Goal: Communication & Community: Connect with others

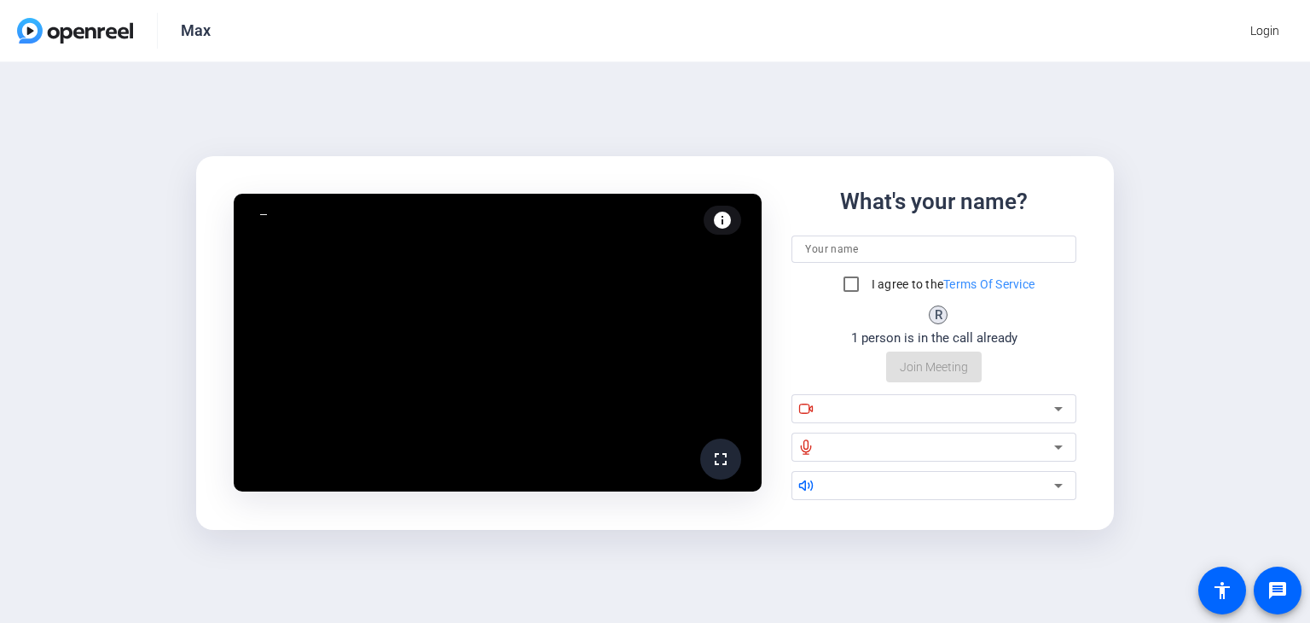
click at [462, 83] on div "fullscreen info Test your audio and video What's your name? I agree to the Term…" at bounding box center [655, 342] width 1310 height 561
click at [634, 128] on div "fullscreen info Test your audio and video What's your name? I agree to the Term…" at bounding box center [655, 342] width 1310 height 561
click at [869, 399] on div at bounding box center [941, 408] width 228 height 20
click at [857, 247] on input at bounding box center [934, 249] width 258 height 20
type input "Max"
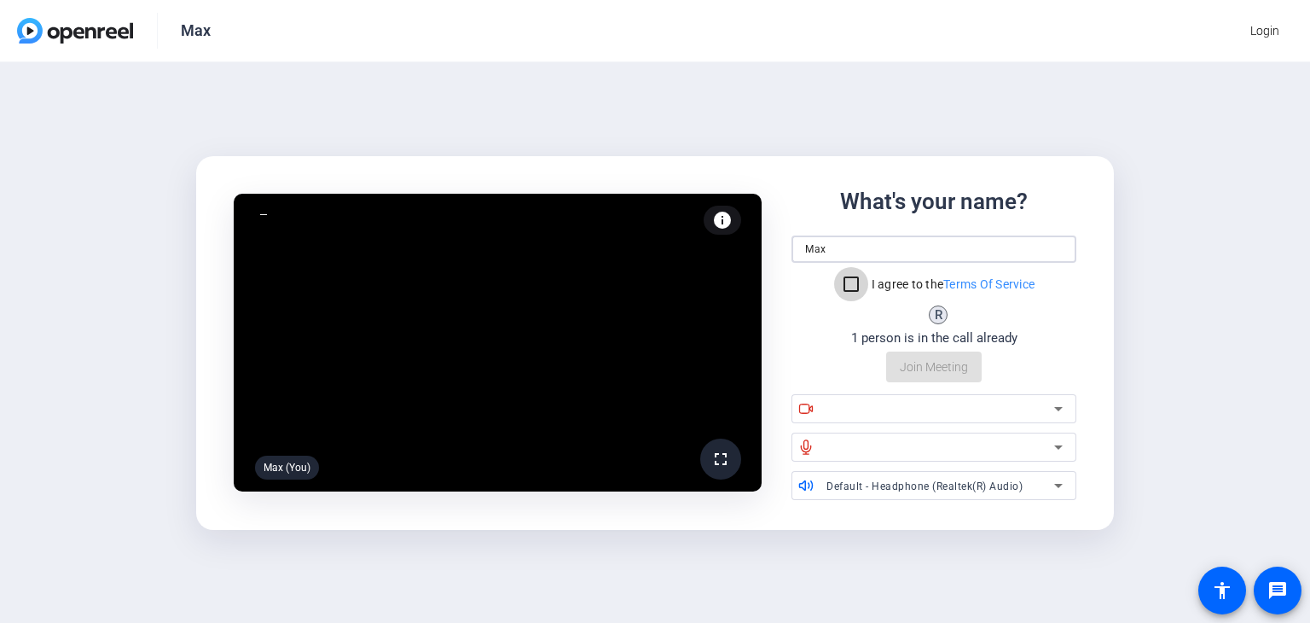
click at [858, 282] on input "I agree to the Terms Of Service" at bounding box center [851, 284] width 34 height 34
click at [855, 280] on input "I agree to the Terms Of Service" at bounding box center [851, 284] width 34 height 34
click at [848, 269] on input "I agree to the Terms Of Service" at bounding box center [851, 284] width 34 height 34
checkbox input "true"
click at [922, 404] on div at bounding box center [941, 408] width 228 height 20
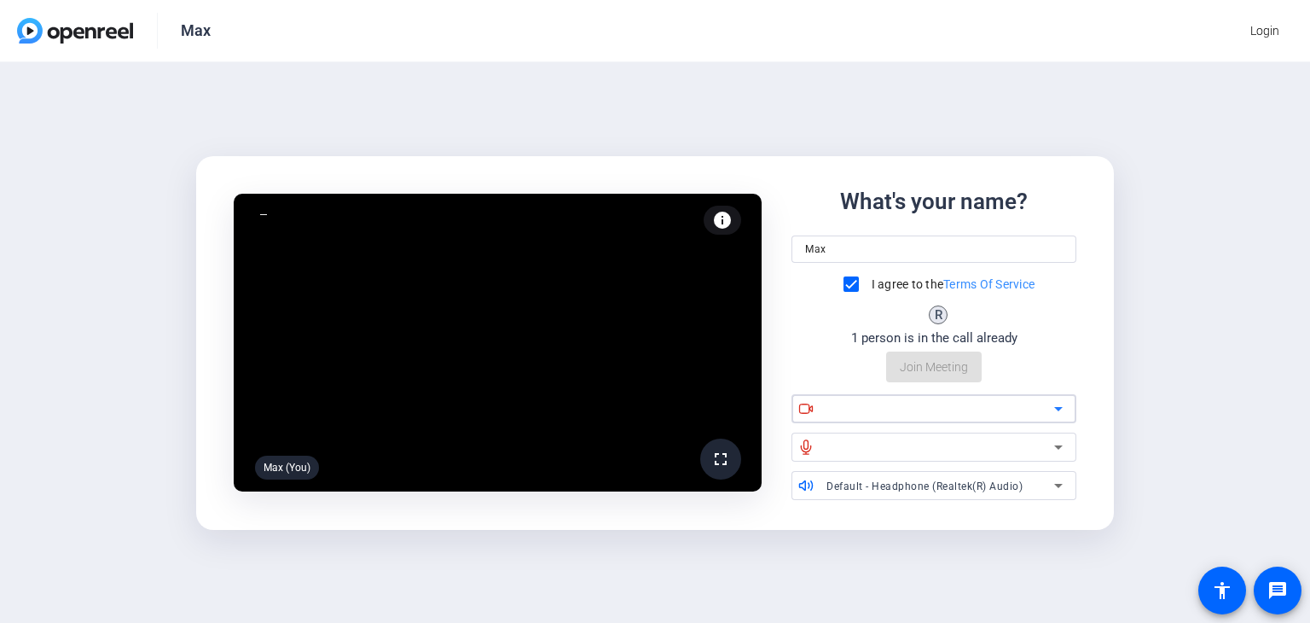
click at [927, 409] on div at bounding box center [941, 408] width 228 height 20
click at [1060, 405] on icon at bounding box center [1059, 408] width 20 height 20
click at [1037, 440] on div at bounding box center [941, 447] width 228 height 20
click at [1037, 450] on div at bounding box center [941, 447] width 228 height 20
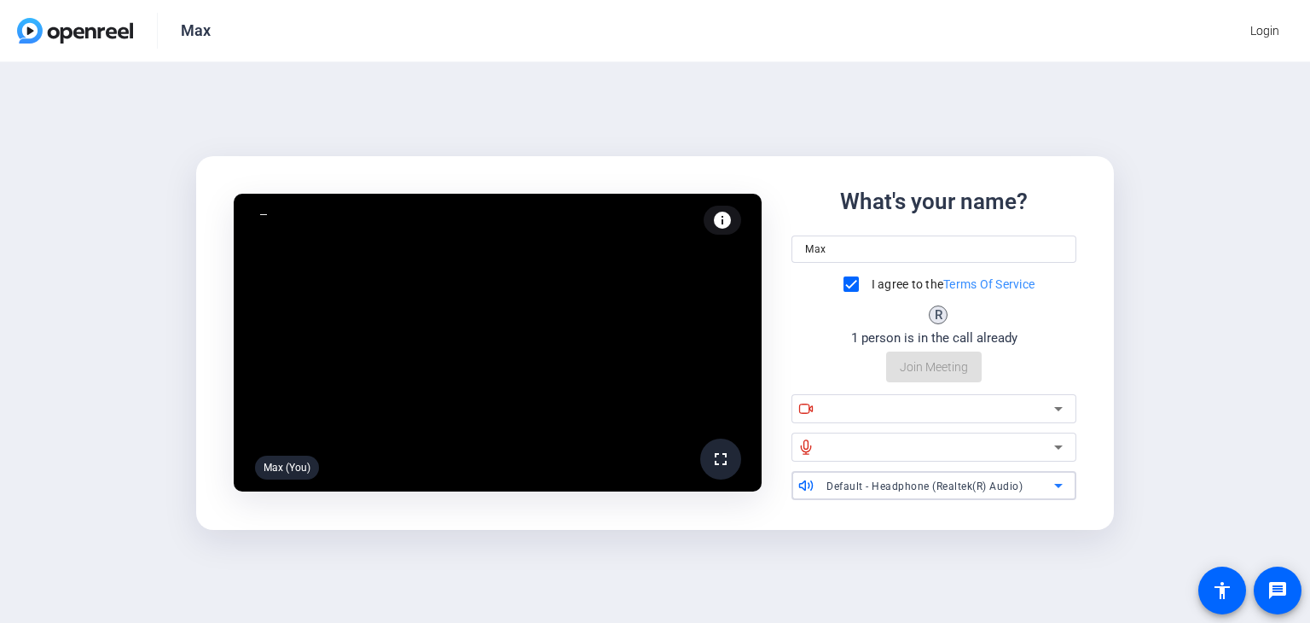
click at [1057, 489] on icon at bounding box center [1059, 485] width 20 height 20
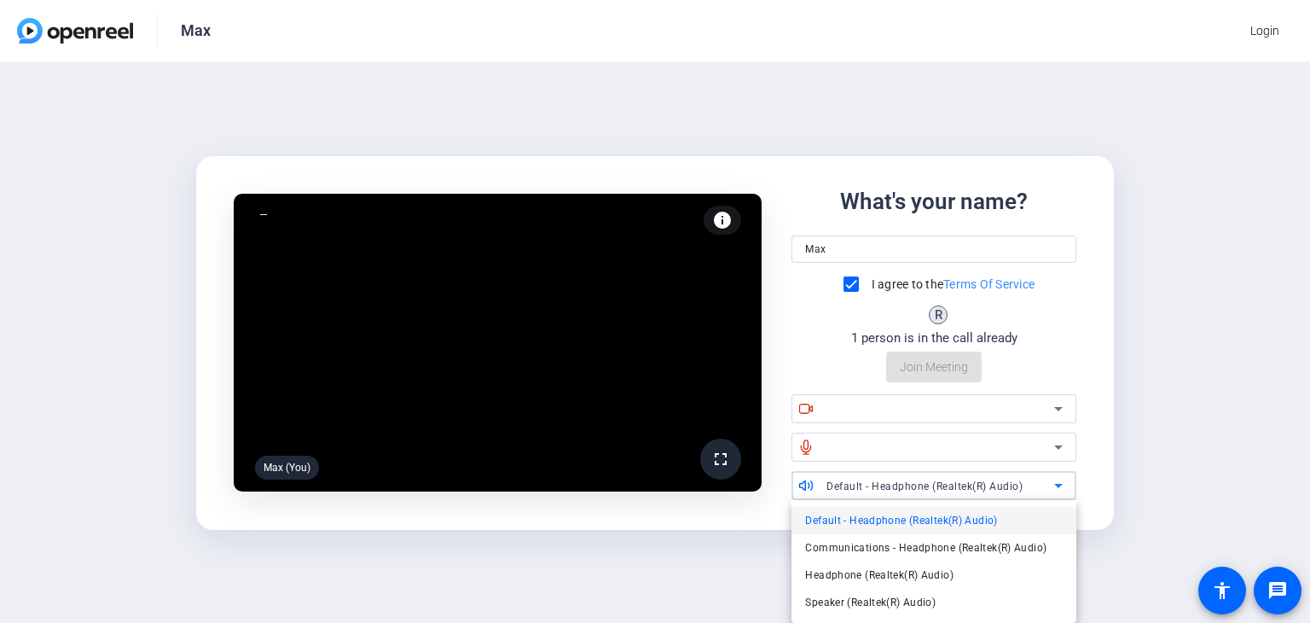
click at [1057, 489] on div at bounding box center [655, 311] width 1310 height 623
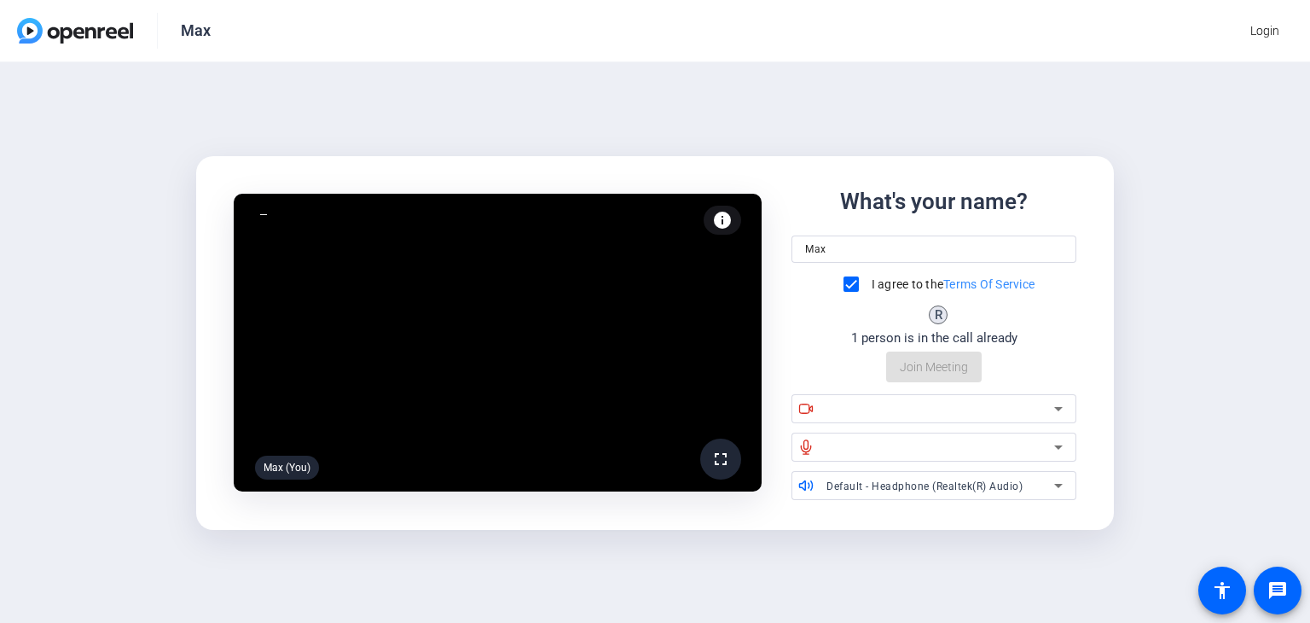
click at [1158, 359] on div "fullscreen Max (You) info Test your audio and video What's your name? Max I agr…" at bounding box center [655, 342] width 1310 height 561
click at [939, 317] on div "R" at bounding box center [938, 314] width 19 height 19
click at [935, 365] on div "What's your name? Max I agree to the Terms Of Service R 1 person is in the call…" at bounding box center [934, 284] width 285 height 198
click at [961, 412] on div at bounding box center [941, 408] width 228 height 20
click at [961, 410] on div at bounding box center [941, 408] width 228 height 20
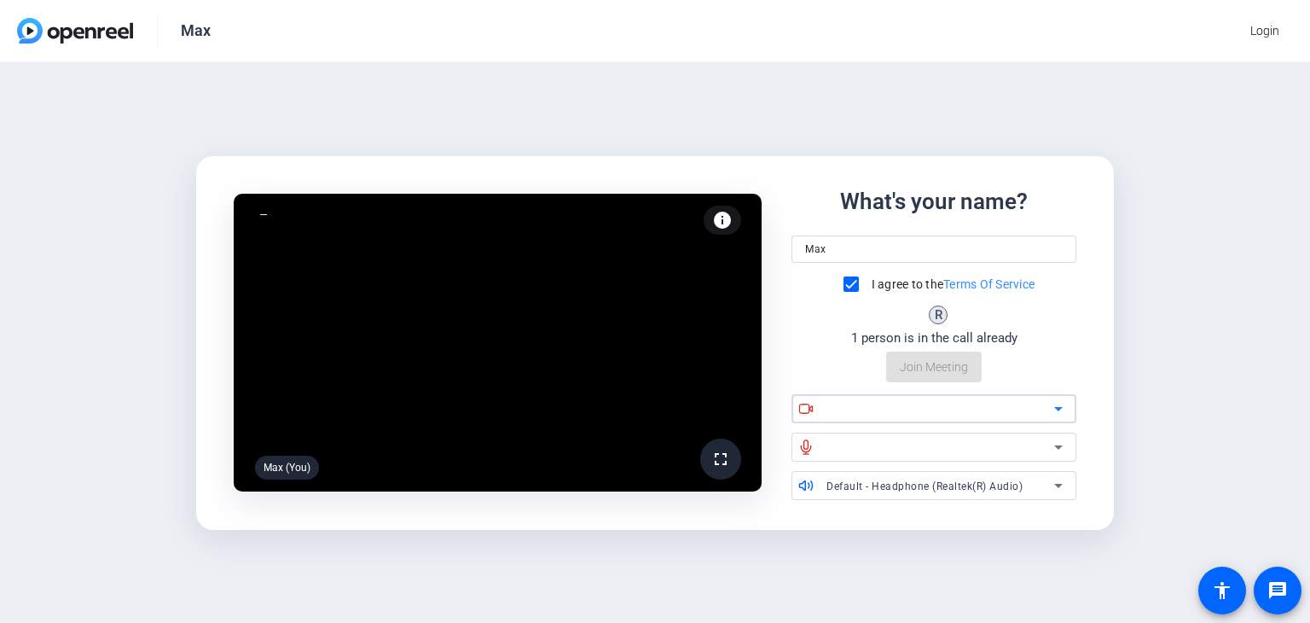
click at [961, 410] on div at bounding box center [941, 408] width 228 height 20
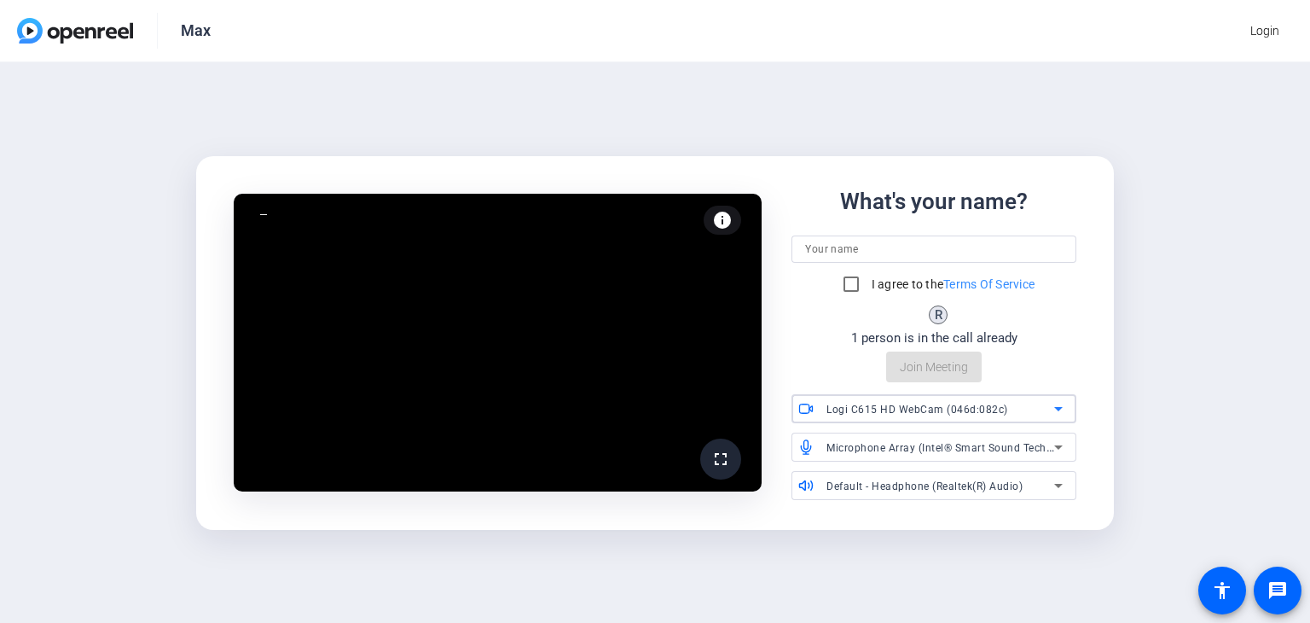
click at [873, 410] on span "Logi C615 HD WebCam (046d:082c)" at bounding box center [918, 410] width 182 height 12
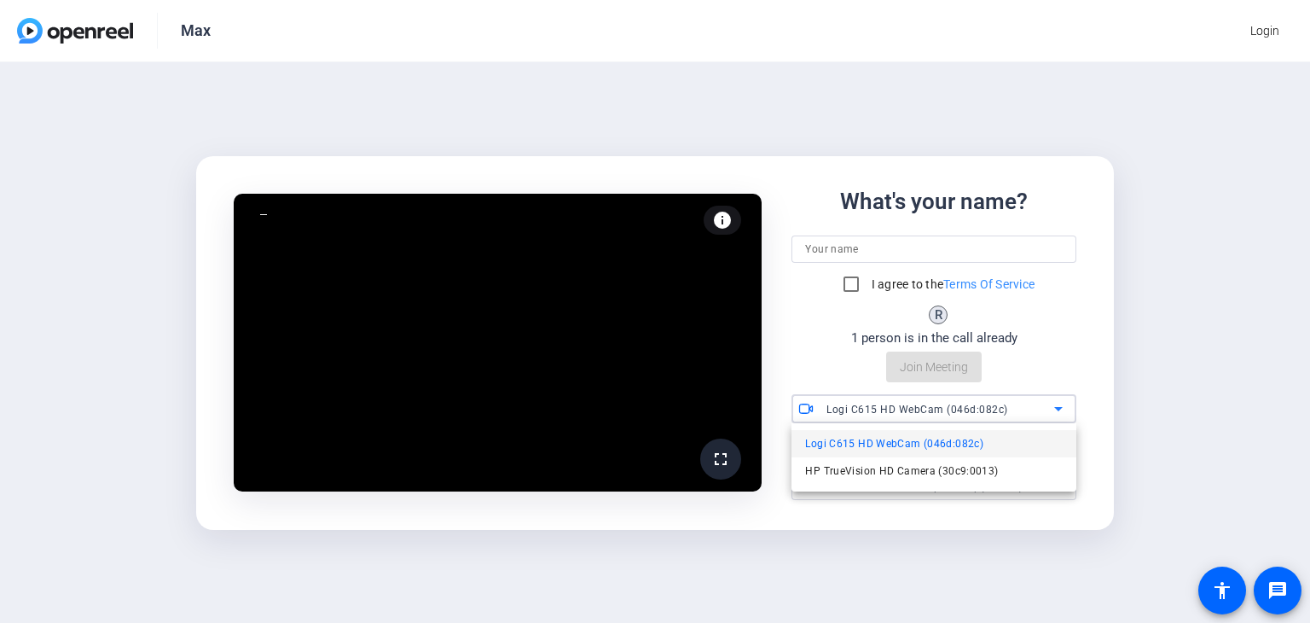
click at [1143, 330] on div at bounding box center [655, 311] width 1310 height 623
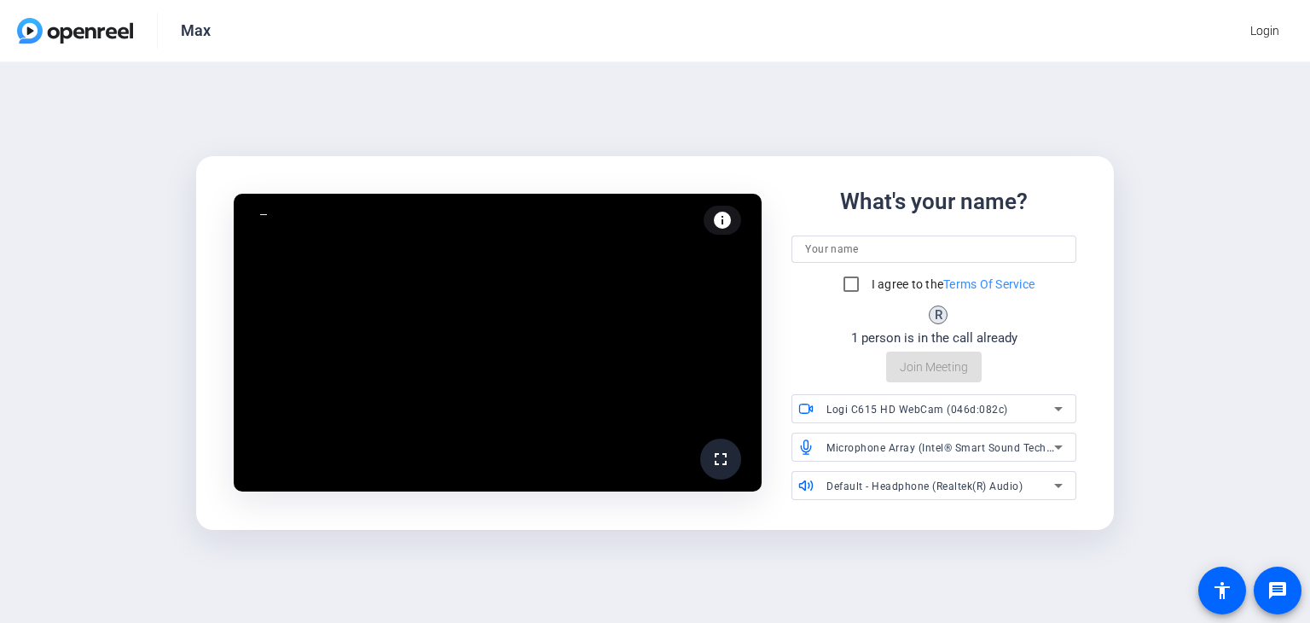
click at [975, 412] on span "Logi C615 HD WebCam (046d:082c)" at bounding box center [918, 410] width 182 height 12
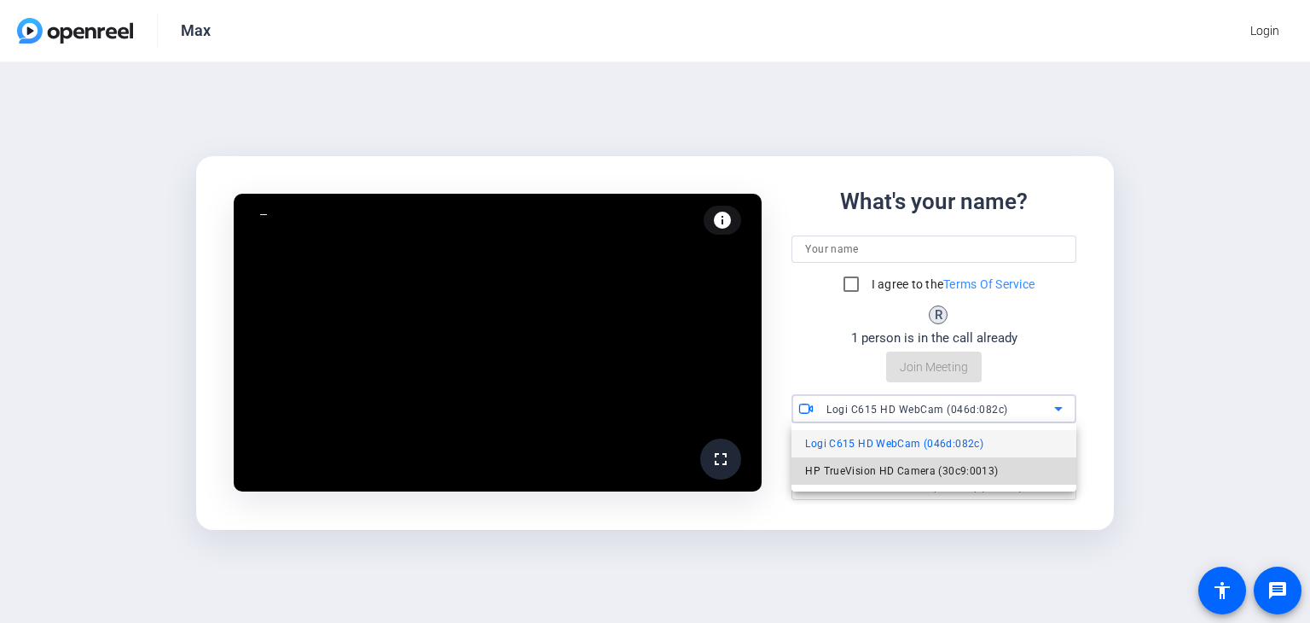
click at [926, 472] on span "HP TrueVision HD Camera (30c9:0013)" at bounding box center [901, 471] width 193 height 20
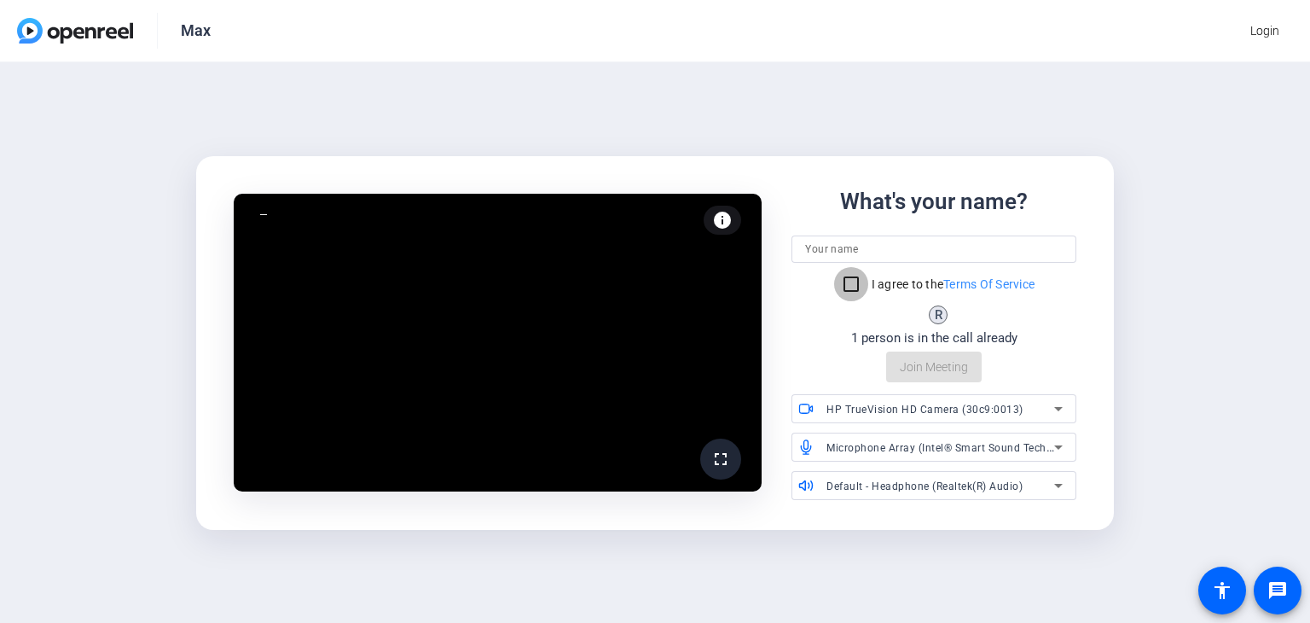
click at [848, 281] on input "I agree to the Terms Of Service" at bounding box center [851, 284] width 34 height 34
checkbox input "true"
click at [872, 259] on input at bounding box center [934, 249] width 258 height 20
type input "Max"
click at [935, 363] on span "Join Meeting" at bounding box center [934, 367] width 68 height 18
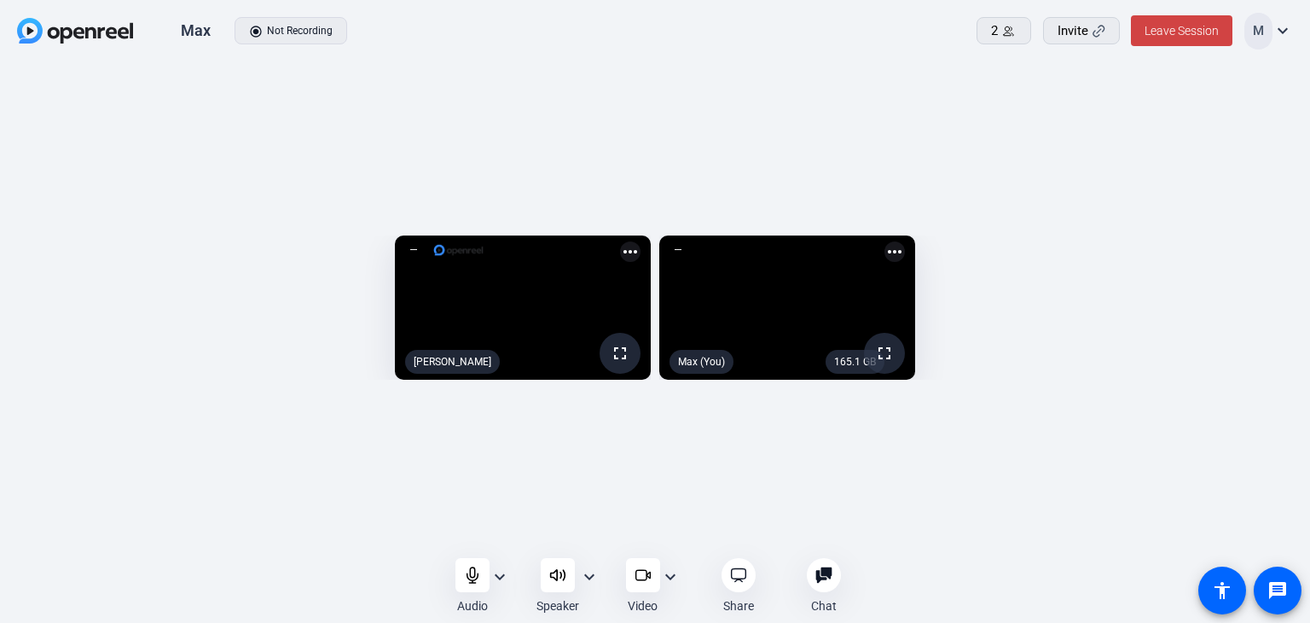
click at [620, 241] on mat-icon "more_horiz" at bounding box center [630, 251] width 20 height 20
click at [849, 78] on div at bounding box center [655, 311] width 1310 height 623
click at [905, 241] on mat-icon "more_horiz" at bounding box center [895, 251] width 20 height 20
click at [975, 83] on div at bounding box center [655, 311] width 1310 height 623
click at [1287, 33] on mat-icon "expand_more" at bounding box center [1283, 30] width 20 height 20
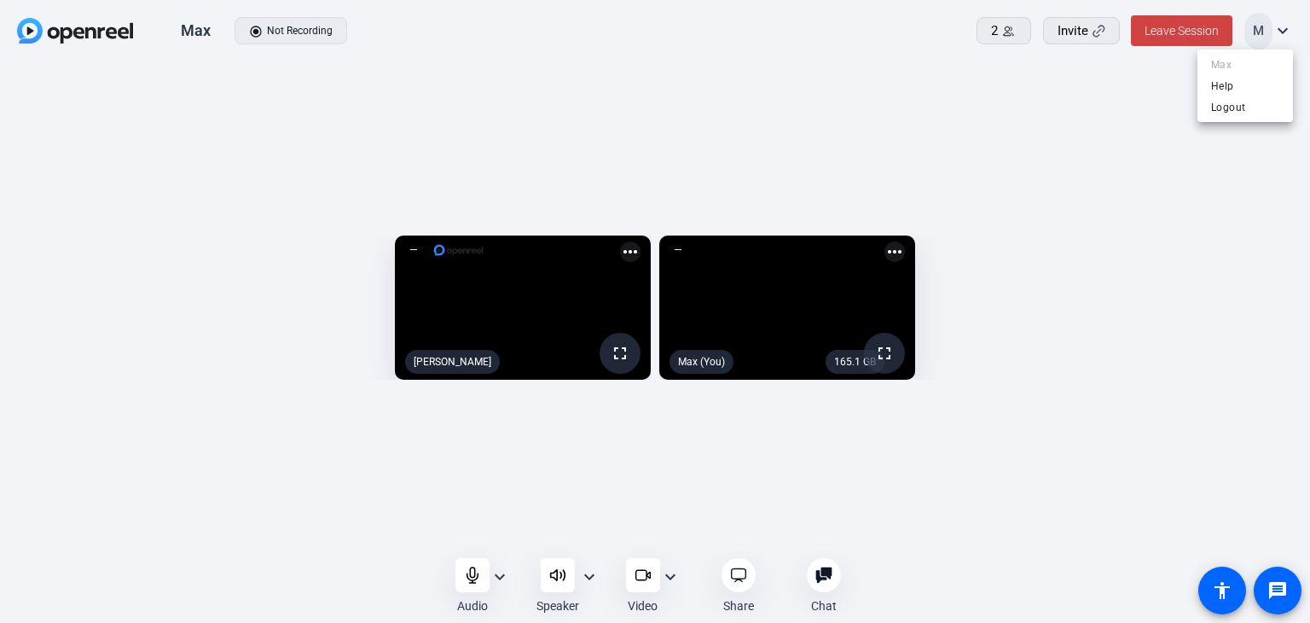
click at [920, 88] on div at bounding box center [655, 311] width 1310 height 623
click at [788, 76] on div "fullscreen [PERSON_NAME] more_horiz 165.1 GB fullscreen Max (You) more_horiz" at bounding box center [655, 312] width 1310 height 498
click at [1173, 31] on span "Leave Session" at bounding box center [1182, 31] width 74 height 14
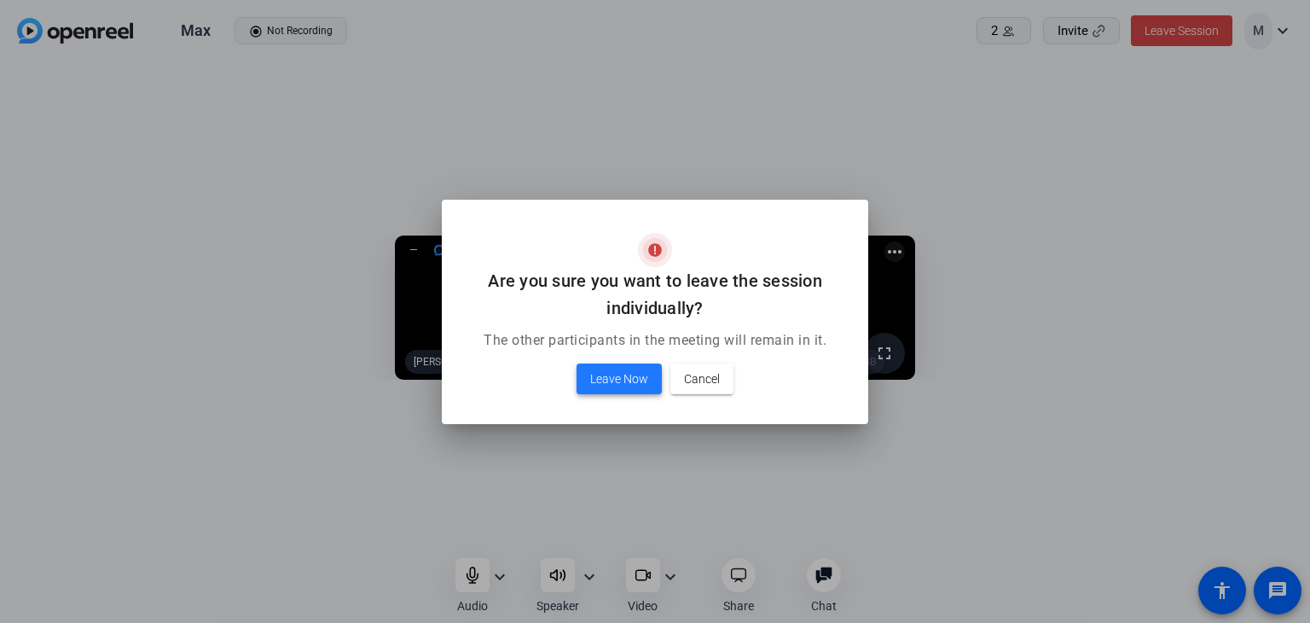
click at [628, 377] on span "Leave Now" at bounding box center [619, 379] width 58 height 20
